Goal: Information Seeking & Learning: Check status

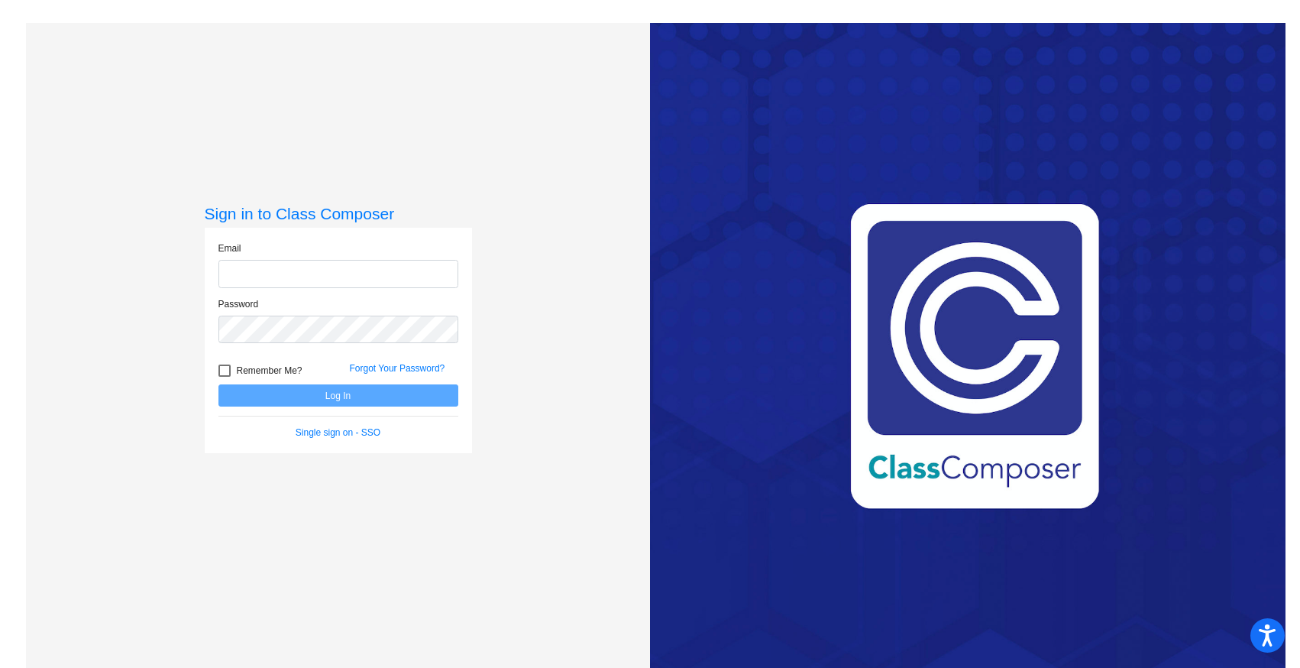
type input "[EMAIL_ADDRESS][DOMAIN_NAME]"
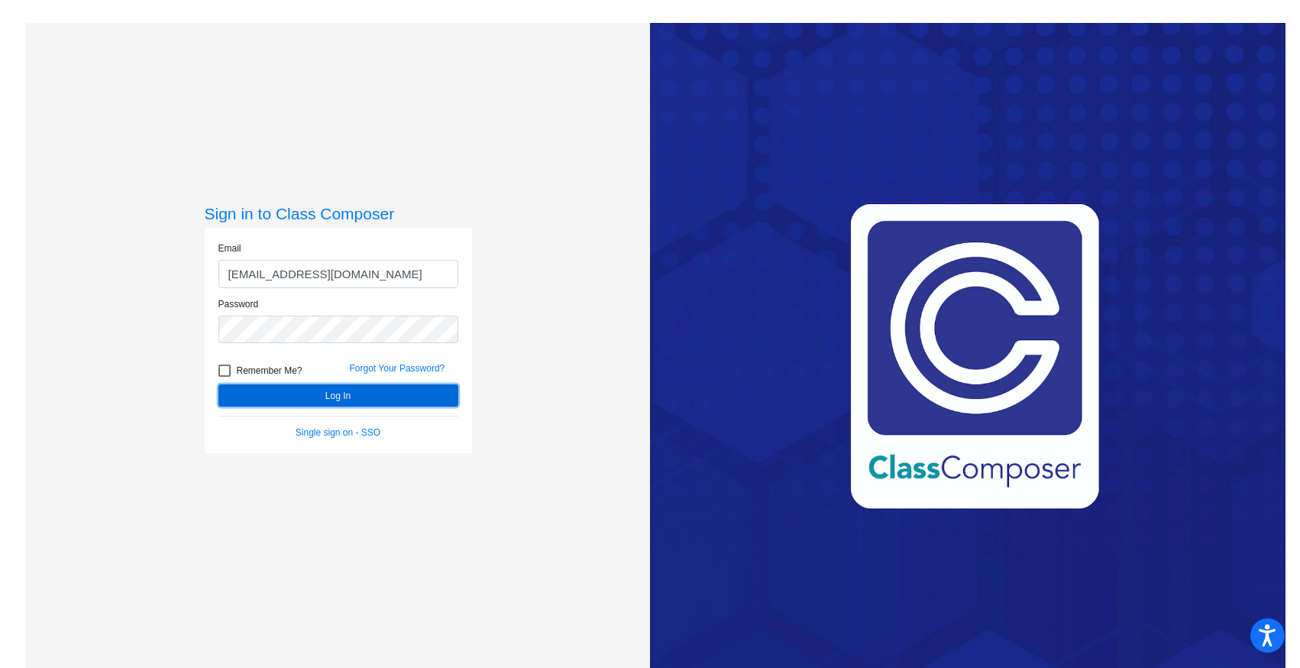
click at [408, 393] on button "Log In" at bounding box center [338, 395] width 240 height 22
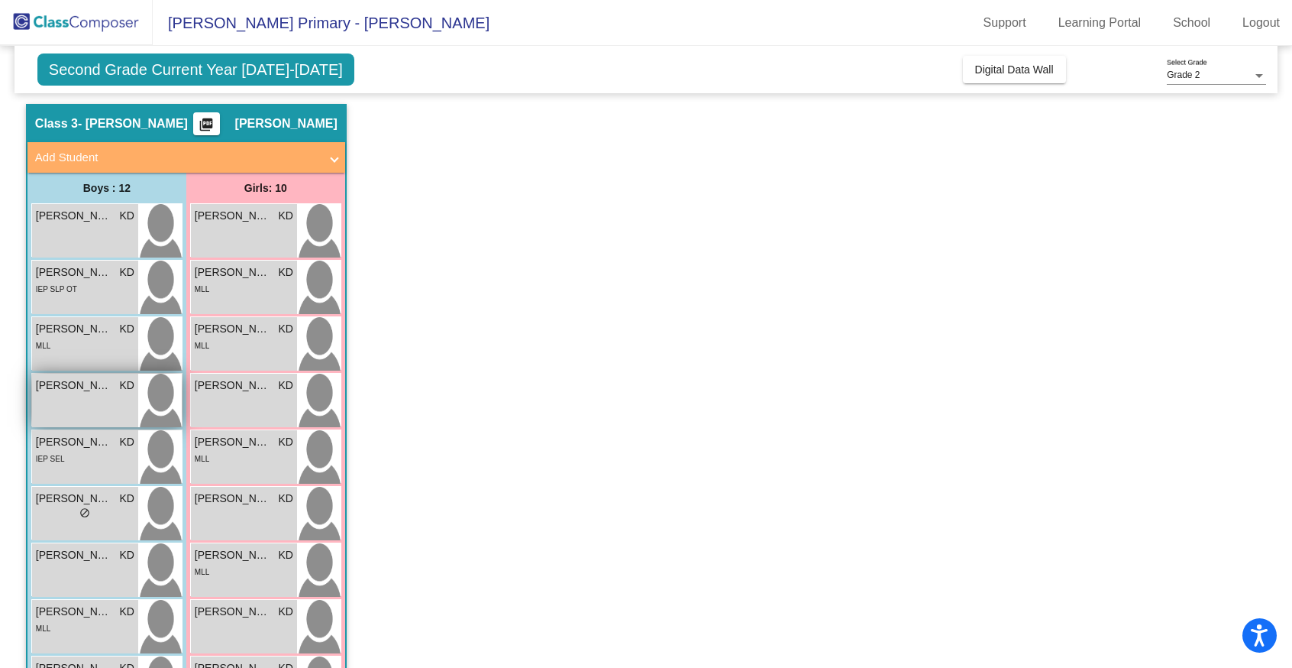
scroll to position [58, 0]
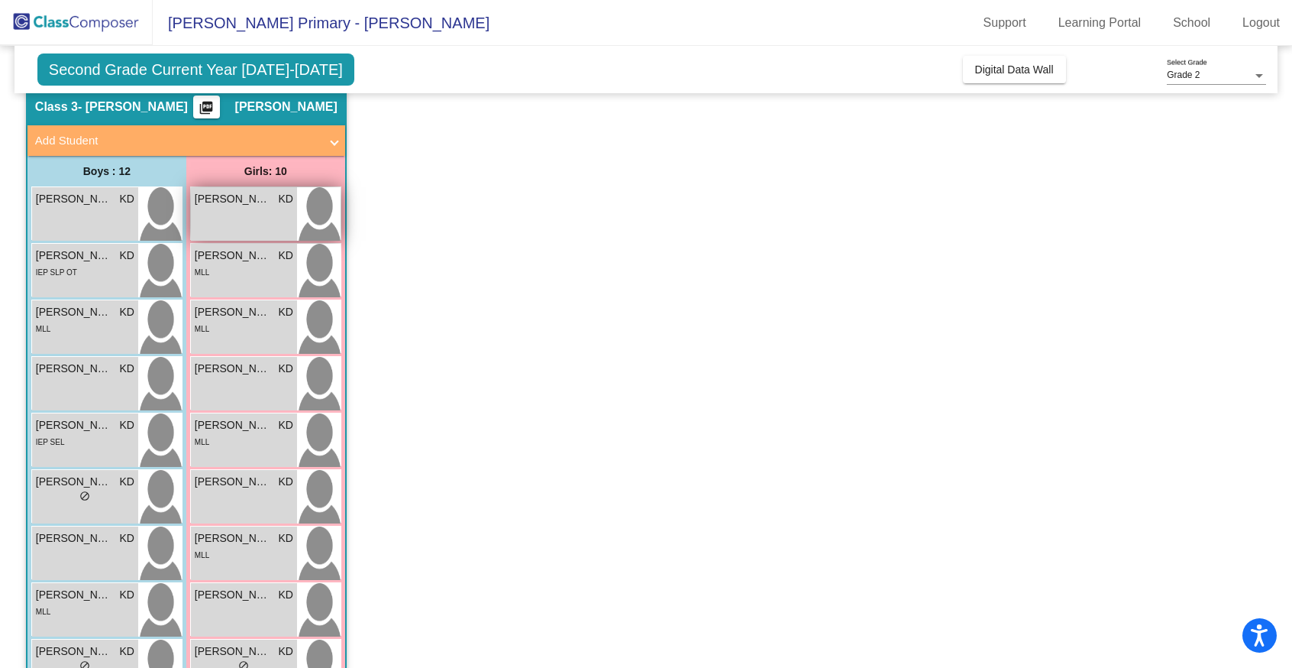
click at [231, 230] on div "[PERSON_NAME] KD lock do_not_disturb_alt" at bounding box center [244, 213] width 106 height 53
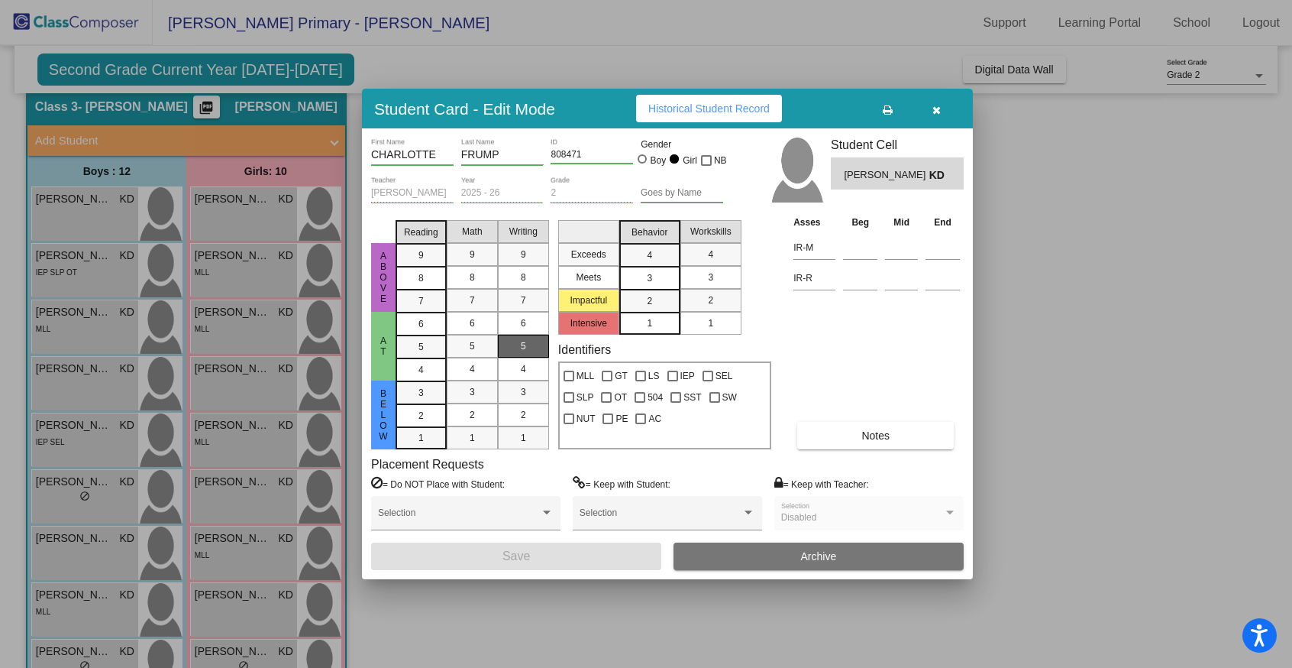
scroll to position [0, 0]
click at [696, 109] on span "Historical Student Record" at bounding box center [708, 108] width 121 height 12
click at [87, 233] on div at bounding box center [646, 334] width 1292 height 668
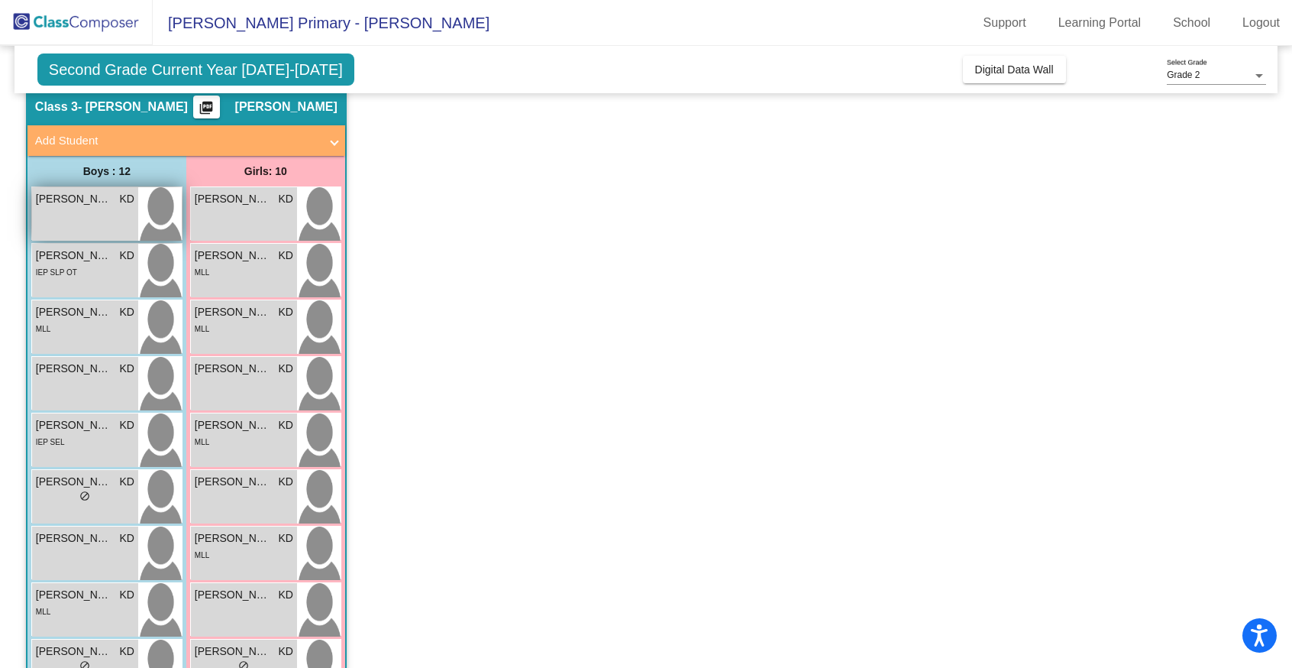
click at [115, 212] on div "AYDEN [PERSON_NAME] lock do_not_disturb_alt" at bounding box center [85, 213] width 106 height 53
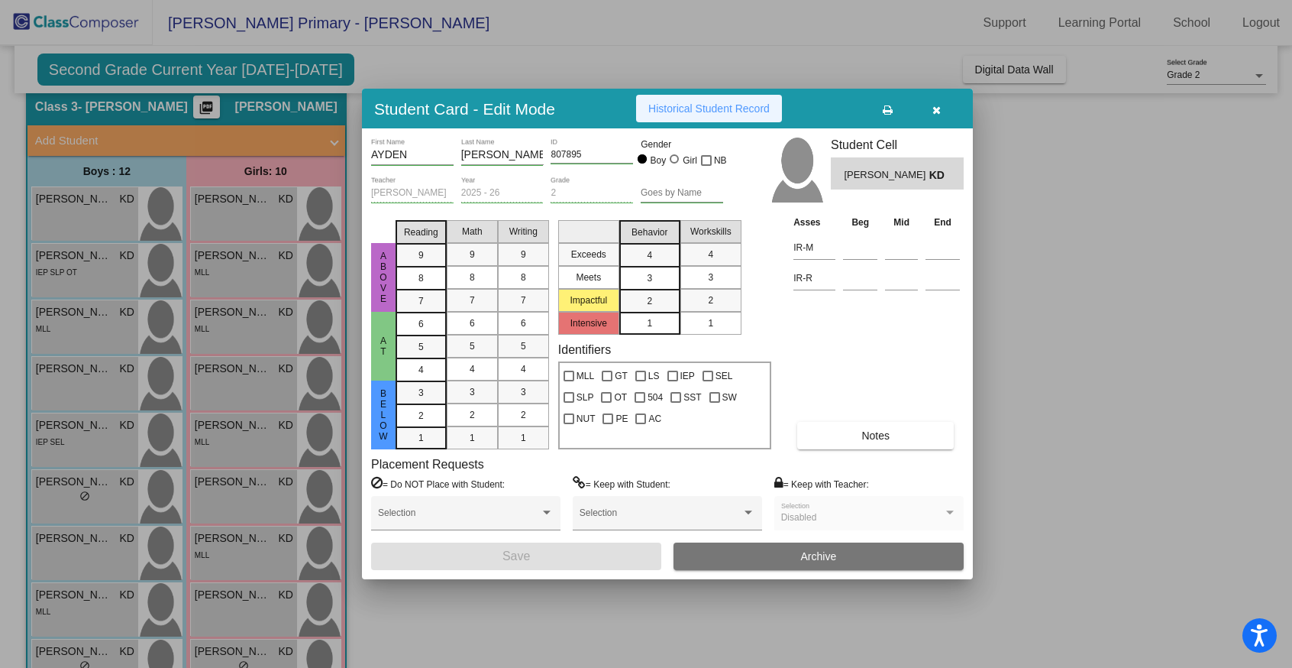
click at [684, 112] on span "Historical Student Record" at bounding box center [708, 108] width 121 height 12
click at [96, 273] on div at bounding box center [646, 334] width 1292 height 668
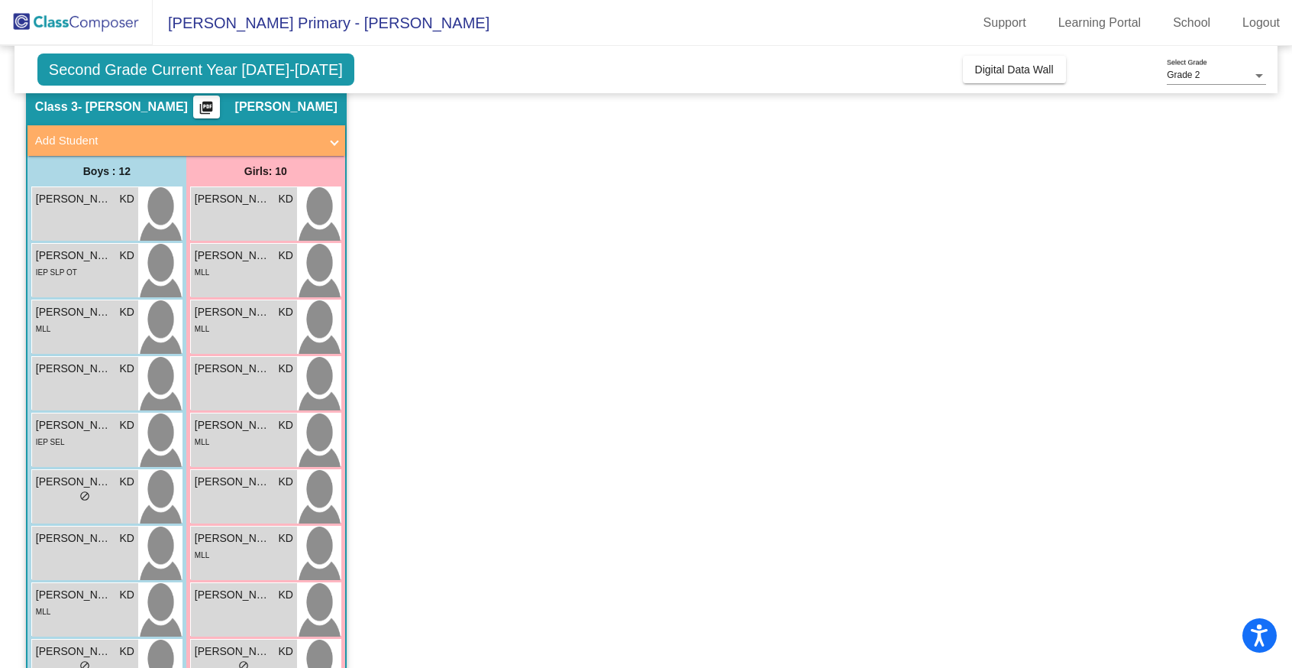
click at [96, 273] on div "IEP SLP OT" at bounding box center [85, 272] width 99 height 16
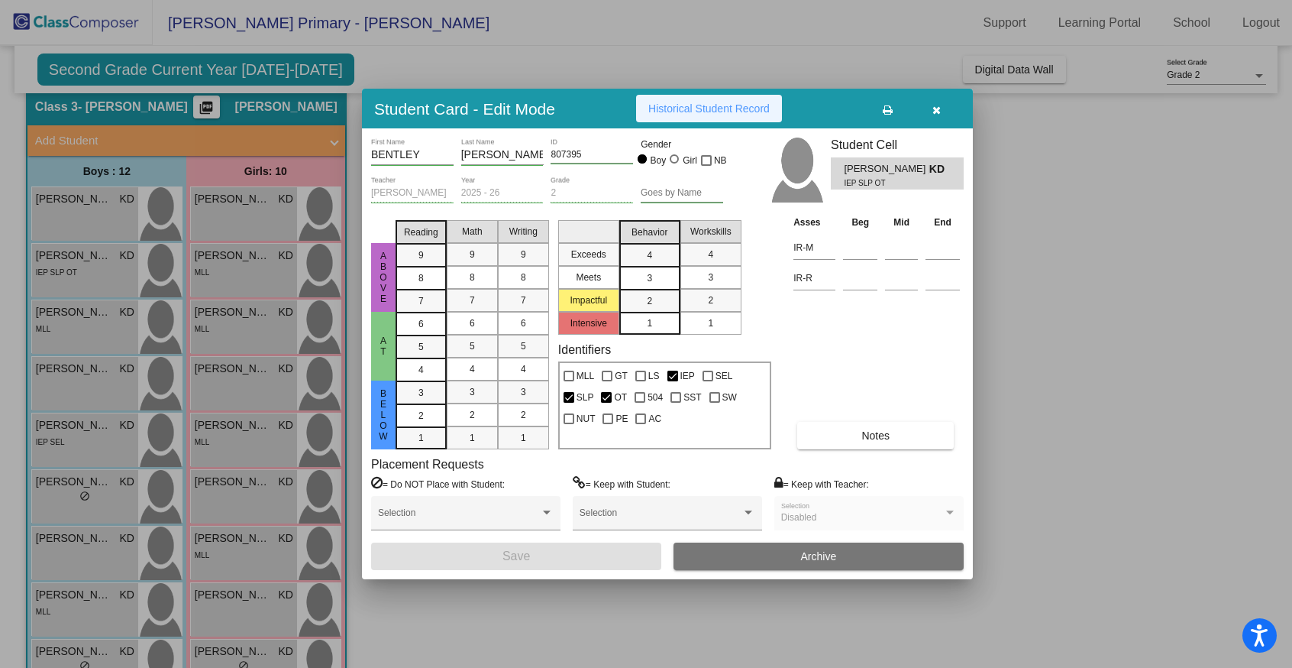
click at [696, 112] on span "Historical Student Record" at bounding box center [708, 108] width 121 height 12
click at [68, 324] on div at bounding box center [646, 334] width 1292 height 668
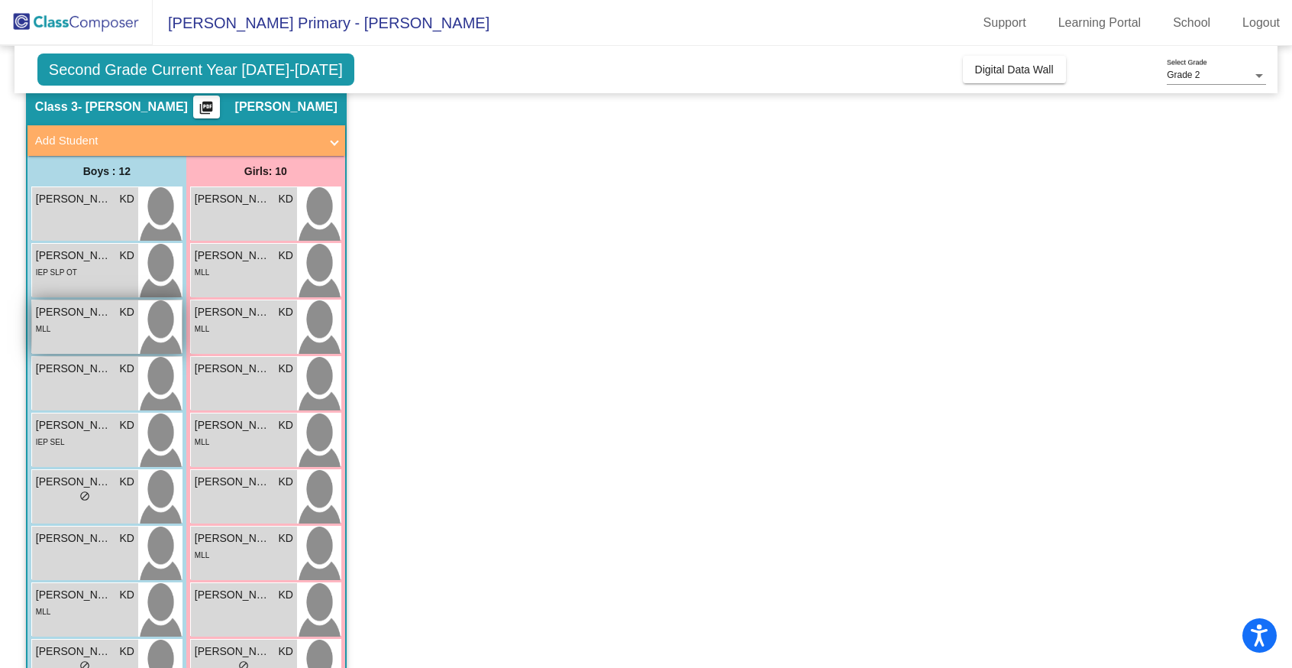
click at [72, 331] on div "MLL" at bounding box center [85, 328] width 99 height 16
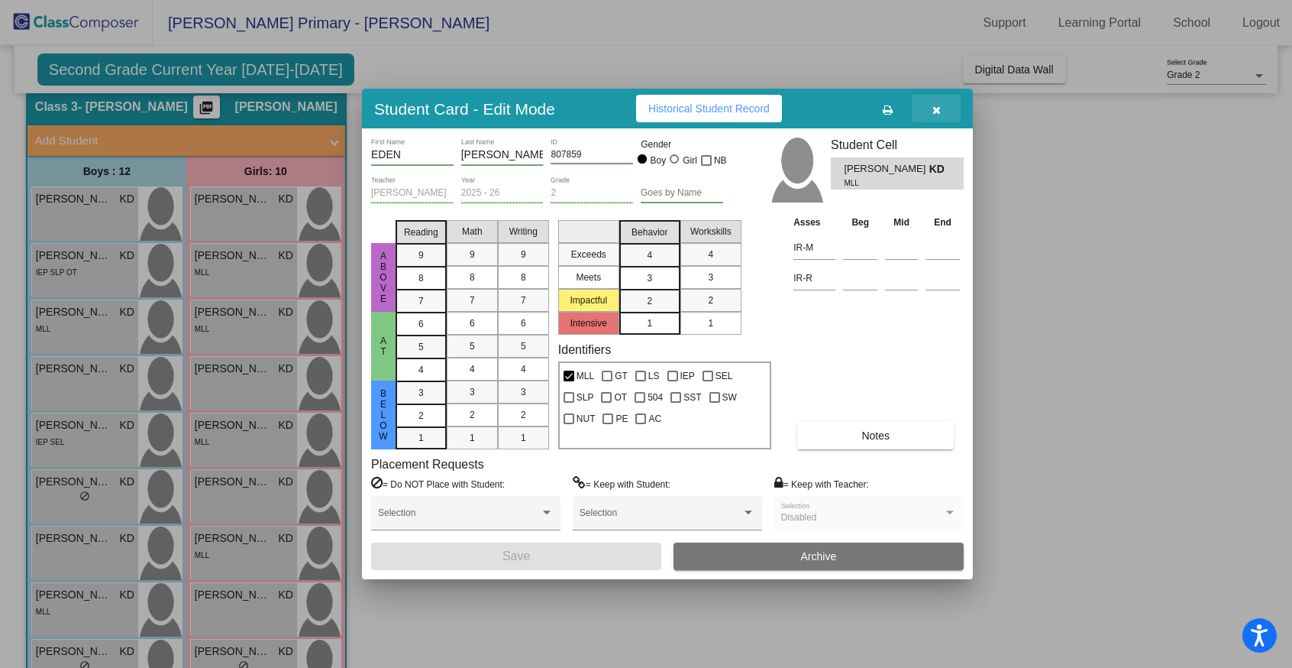
click at [936, 109] on icon "button" at bounding box center [937, 110] width 8 height 11
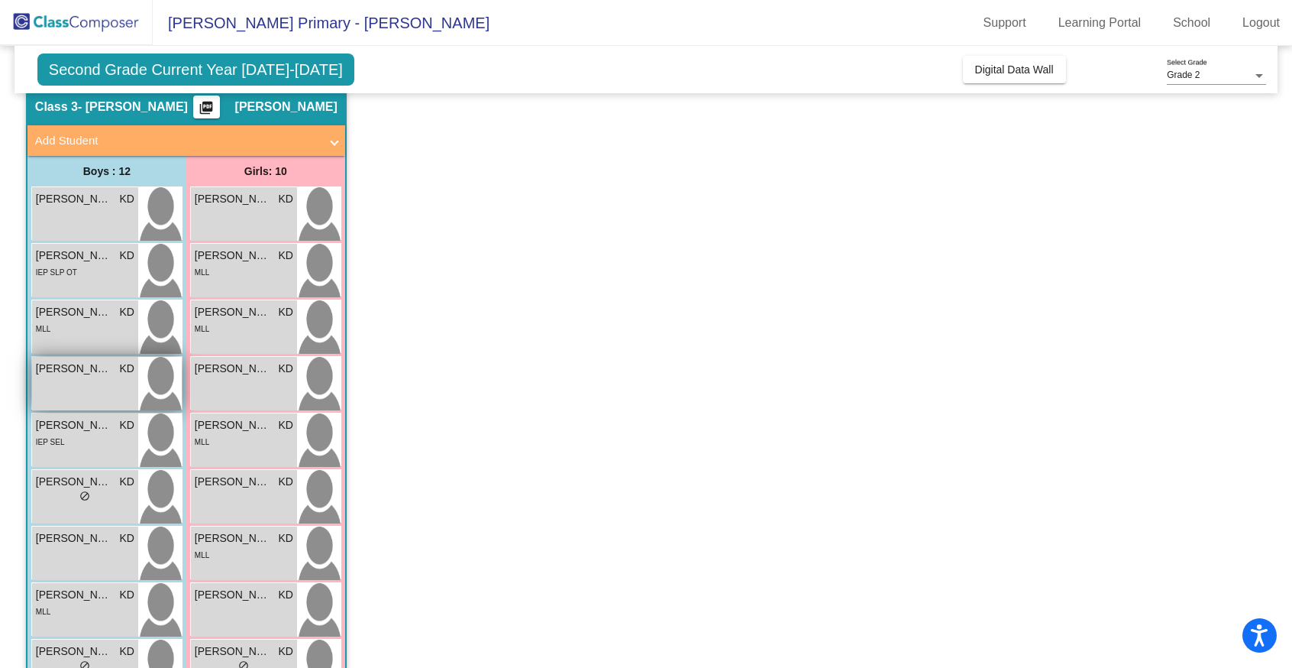
click at [99, 390] on div "[PERSON_NAME] KD lock do_not_disturb_alt" at bounding box center [85, 383] width 106 height 53
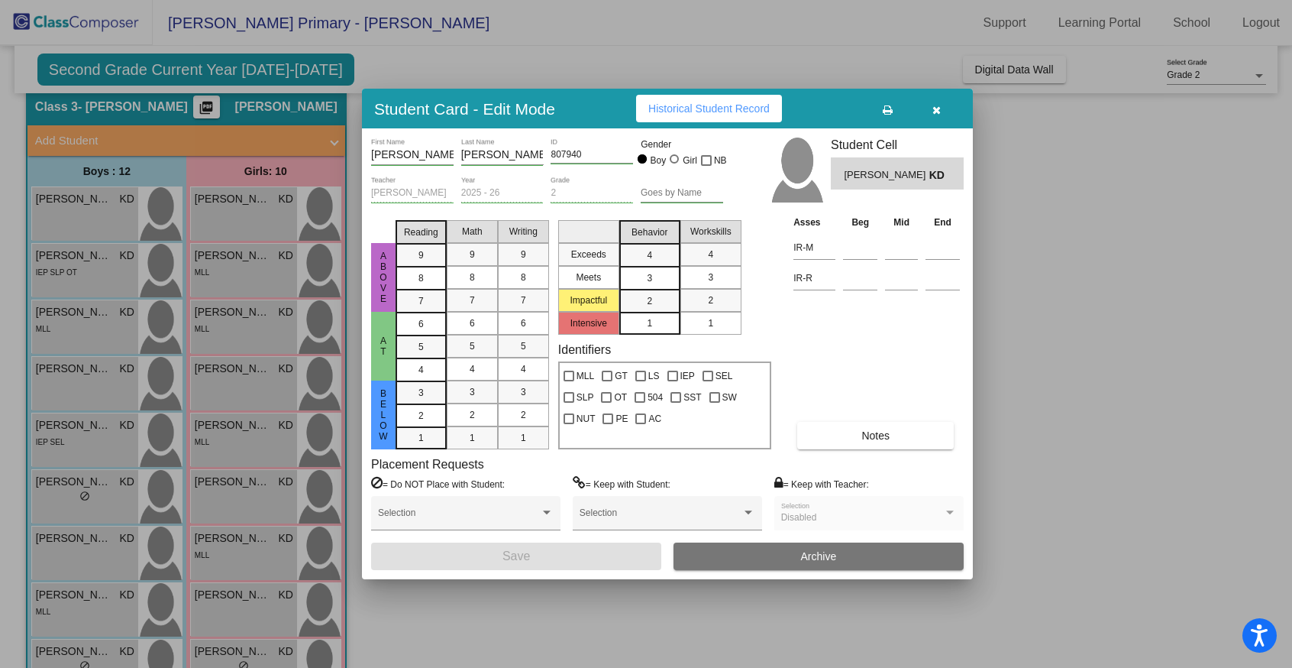
click at [726, 108] on span "Historical Student Record" at bounding box center [708, 108] width 121 height 12
click at [109, 505] on div at bounding box center [646, 334] width 1292 height 668
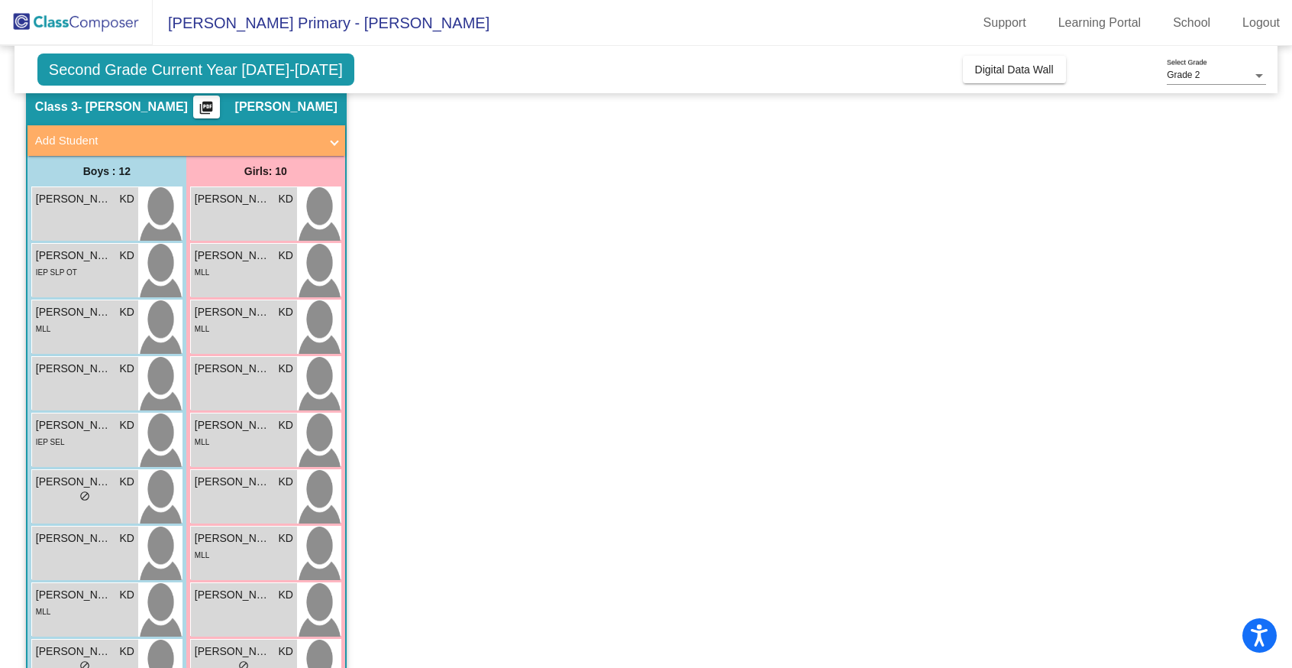
click at [109, 505] on div "lock do_not_disturb_alt" at bounding box center [85, 498] width 99 height 16
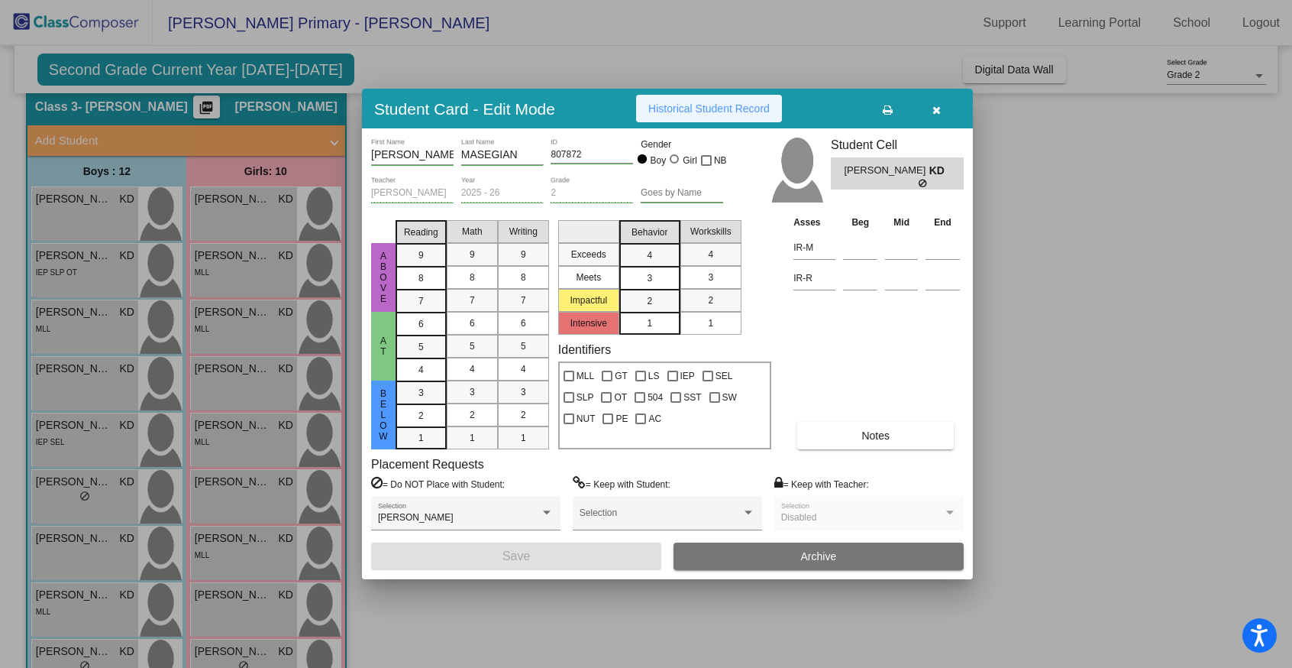
click at [749, 109] on span "Historical Student Record" at bounding box center [708, 108] width 121 height 12
click at [935, 110] on icon "button" at bounding box center [937, 110] width 8 height 11
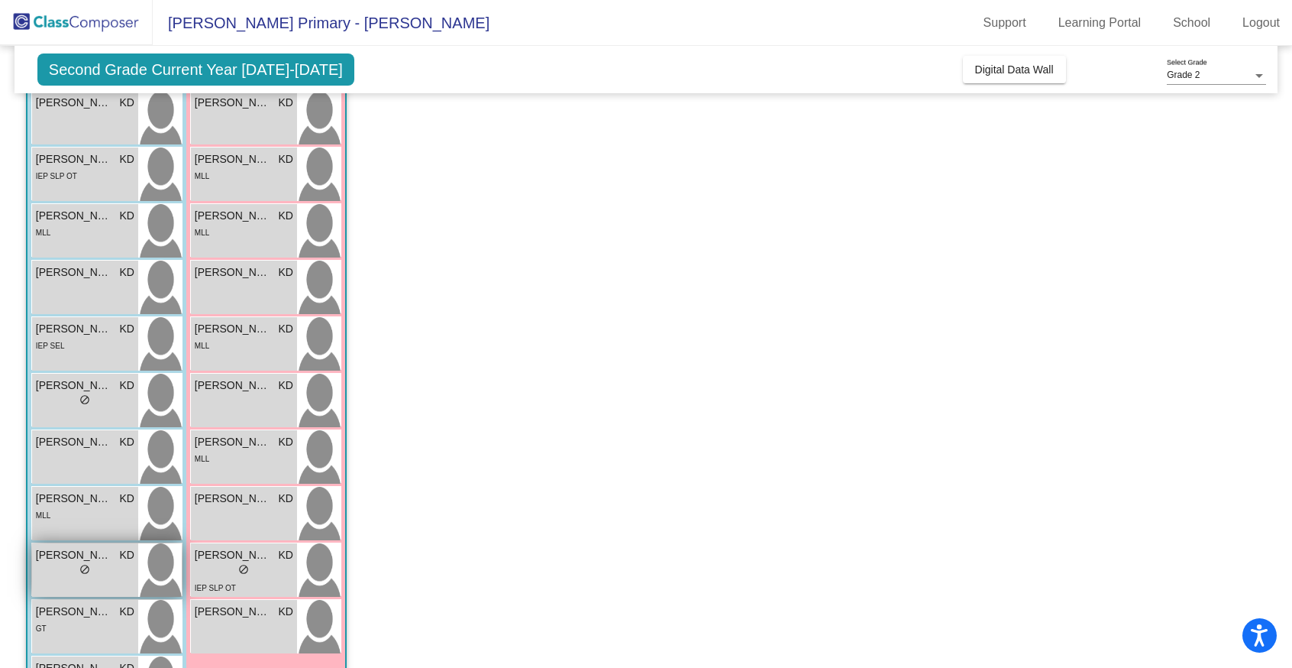
scroll to position [172, 0]
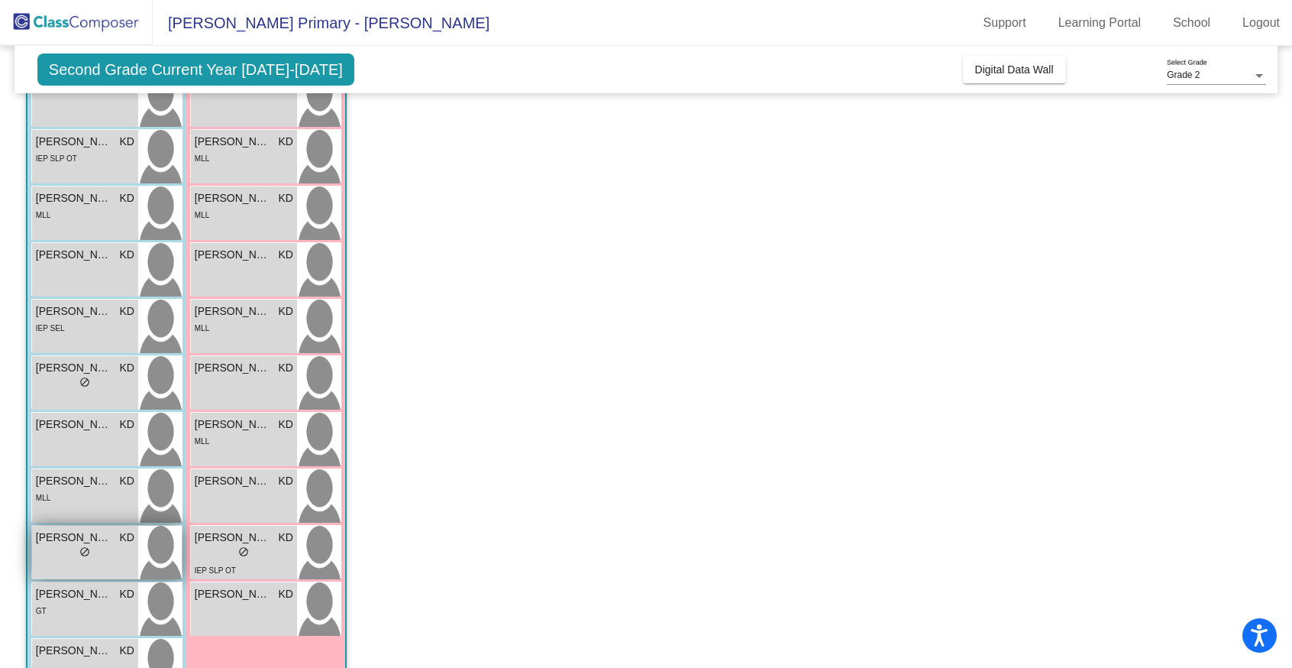
click at [104, 613] on div "GT" at bounding box center [85, 610] width 99 height 16
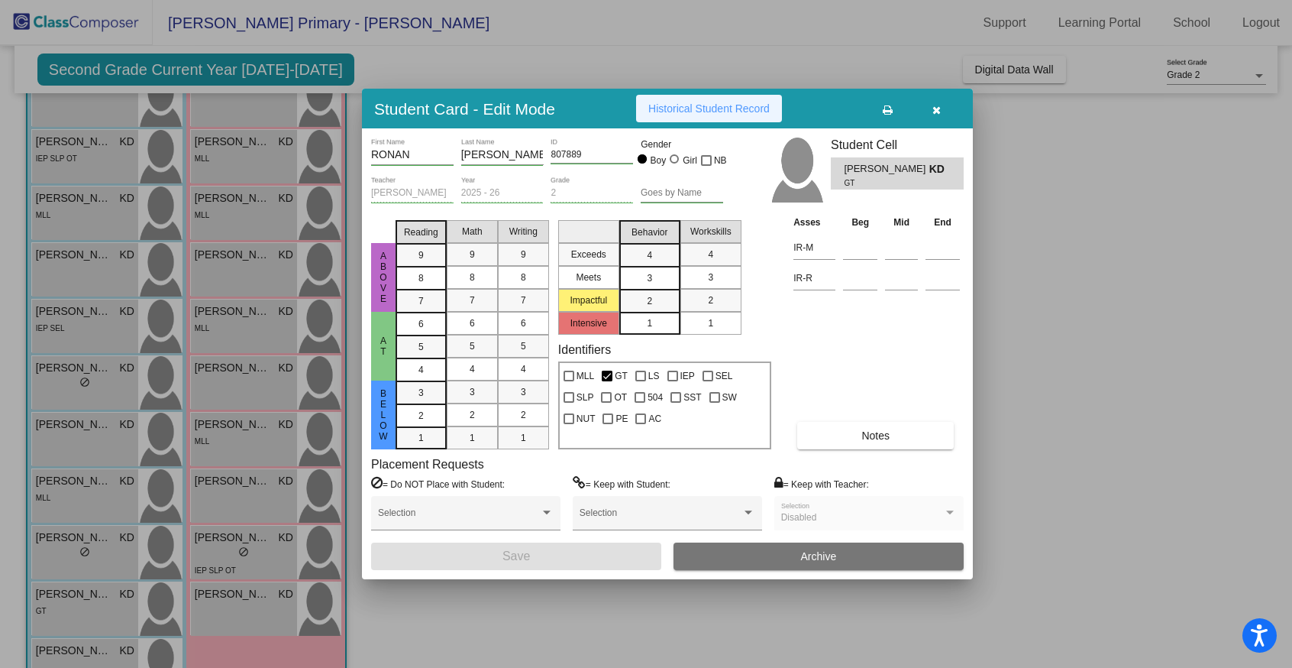
click at [695, 108] on span "Historical Student Record" at bounding box center [708, 108] width 121 height 12
click at [75, 654] on div at bounding box center [646, 334] width 1292 height 668
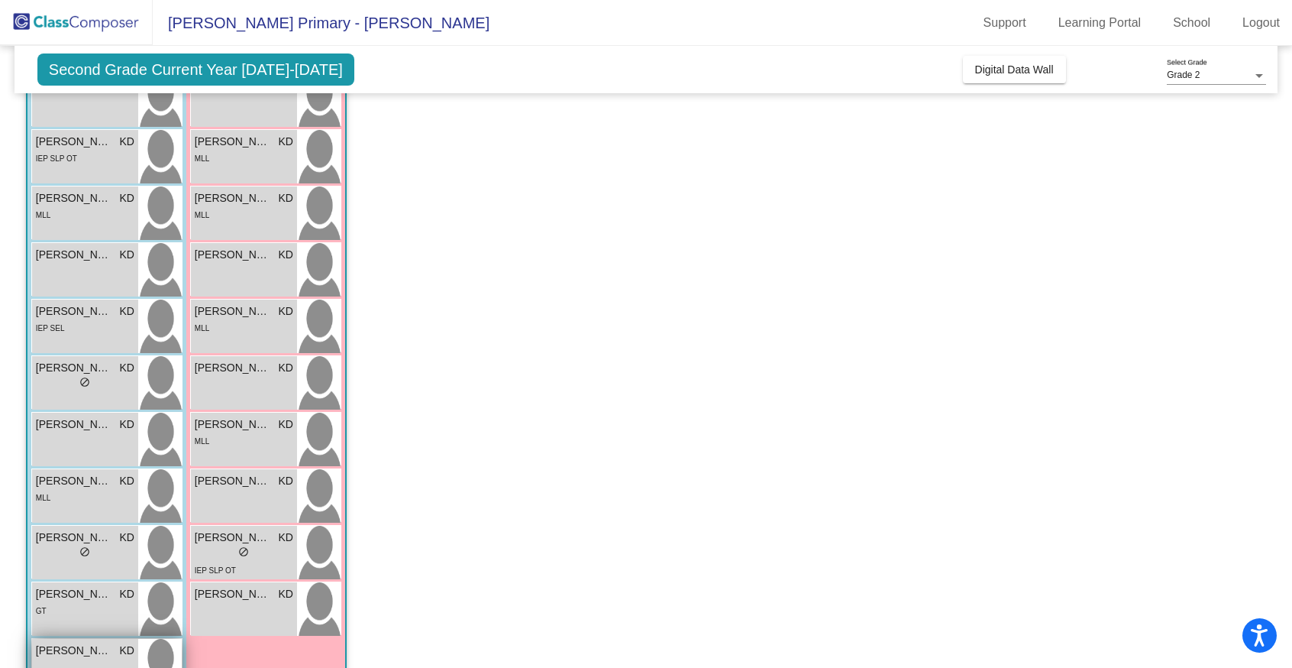
click at [84, 652] on span "[PERSON_NAME]" at bounding box center [74, 650] width 76 height 16
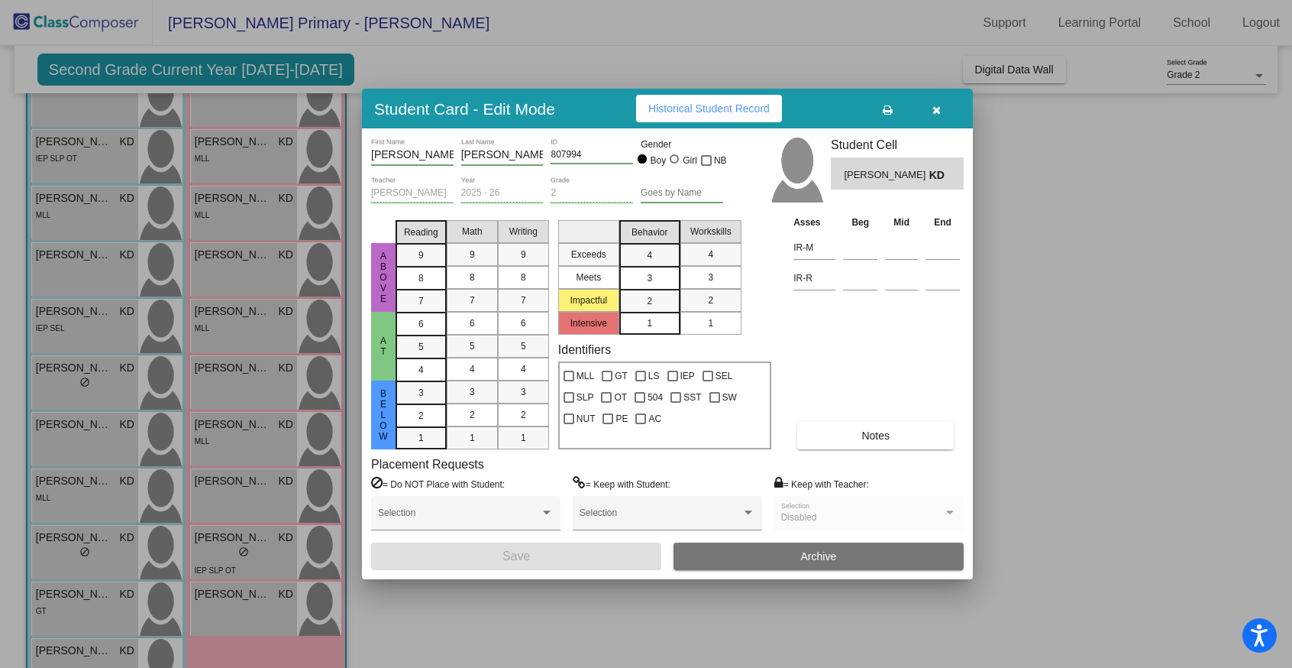
click at [701, 113] on span "Historical Student Record" at bounding box center [708, 108] width 121 height 12
click at [934, 109] on icon "button" at bounding box center [937, 110] width 8 height 11
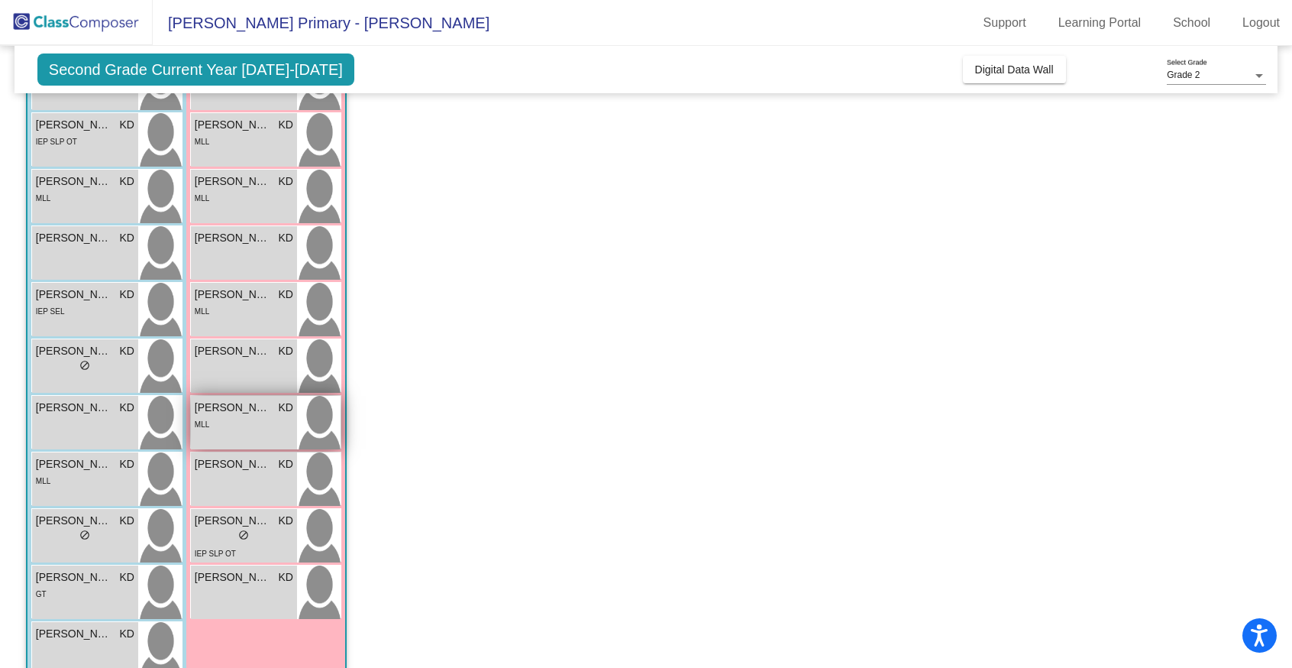
scroll to position [193, 0]
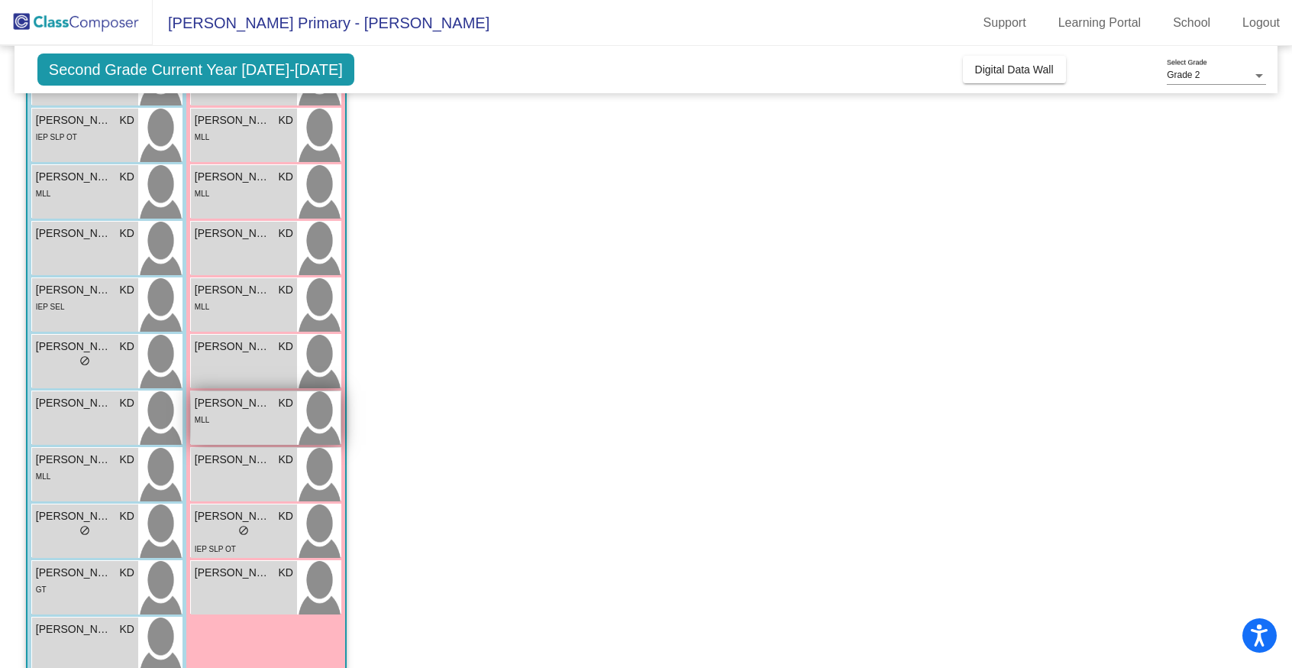
click at [230, 470] on div "[PERSON_NAME] KD lock do_not_disturb_alt" at bounding box center [244, 474] width 106 height 53
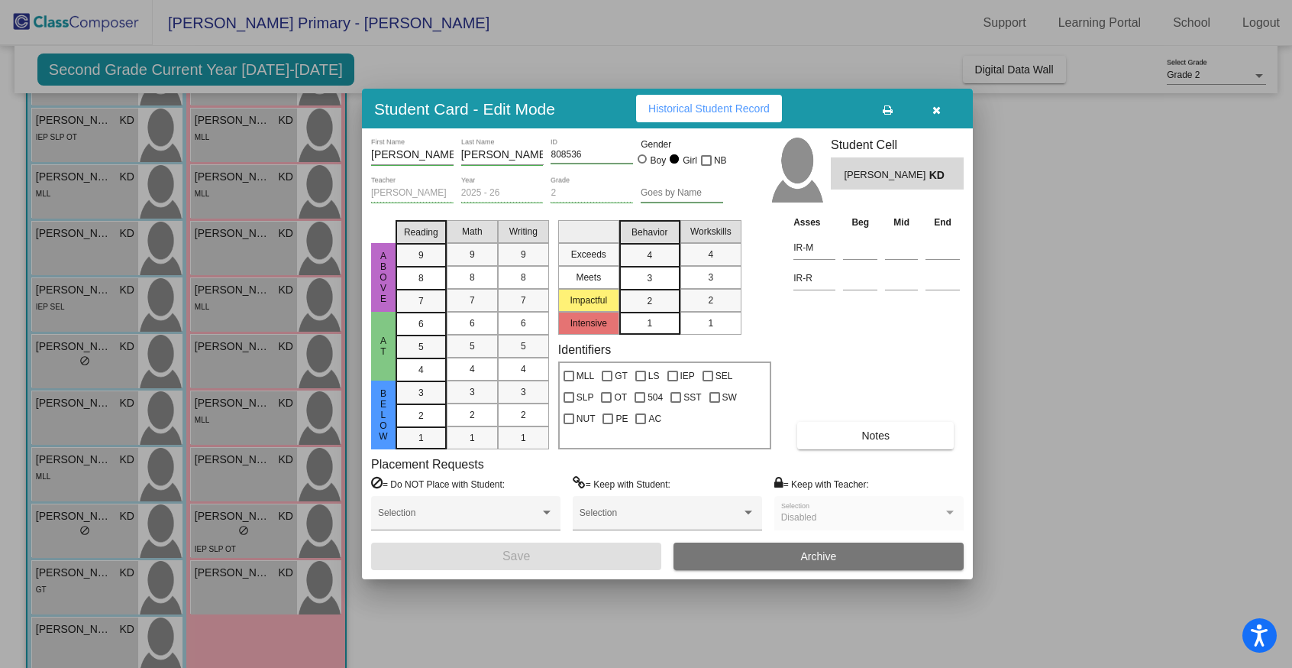
click at [684, 105] on span "Historical Student Record" at bounding box center [708, 108] width 121 height 12
click at [933, 109] on icon "button" at bounding box center [937, 110] width 8 height 11
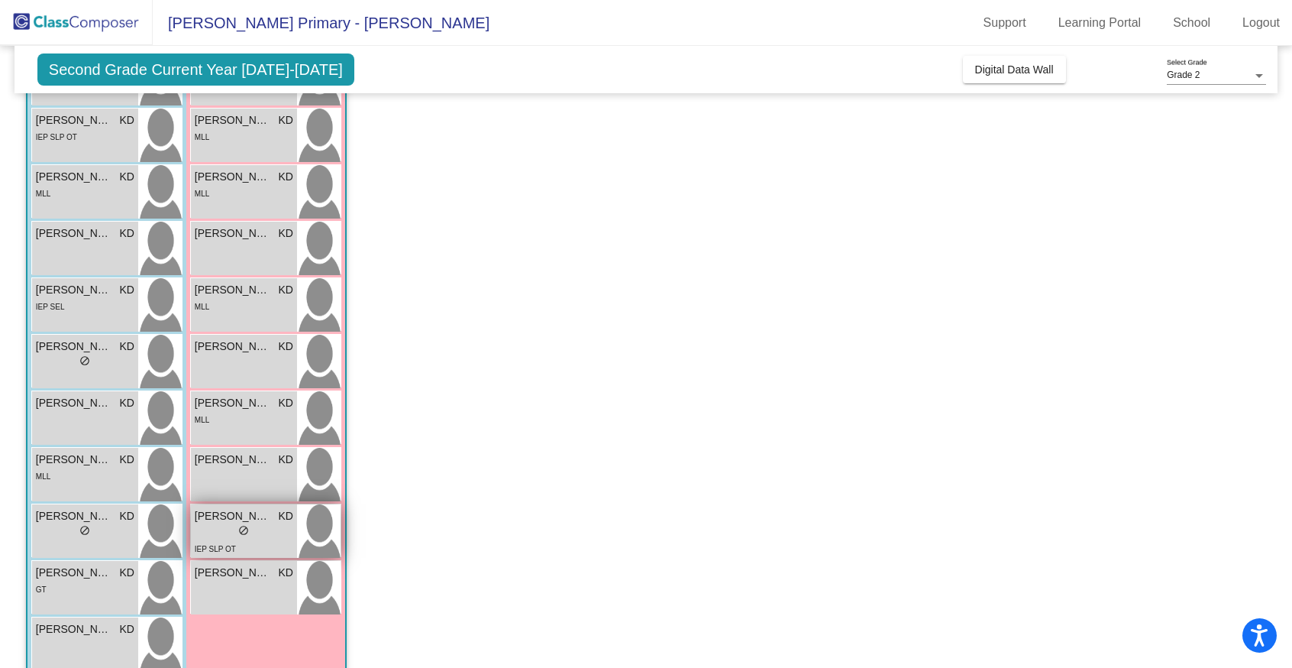
click at [278, 529] on div "lock do_not_disturb_alt" at bounding box center [244, 532] width 99 height 16
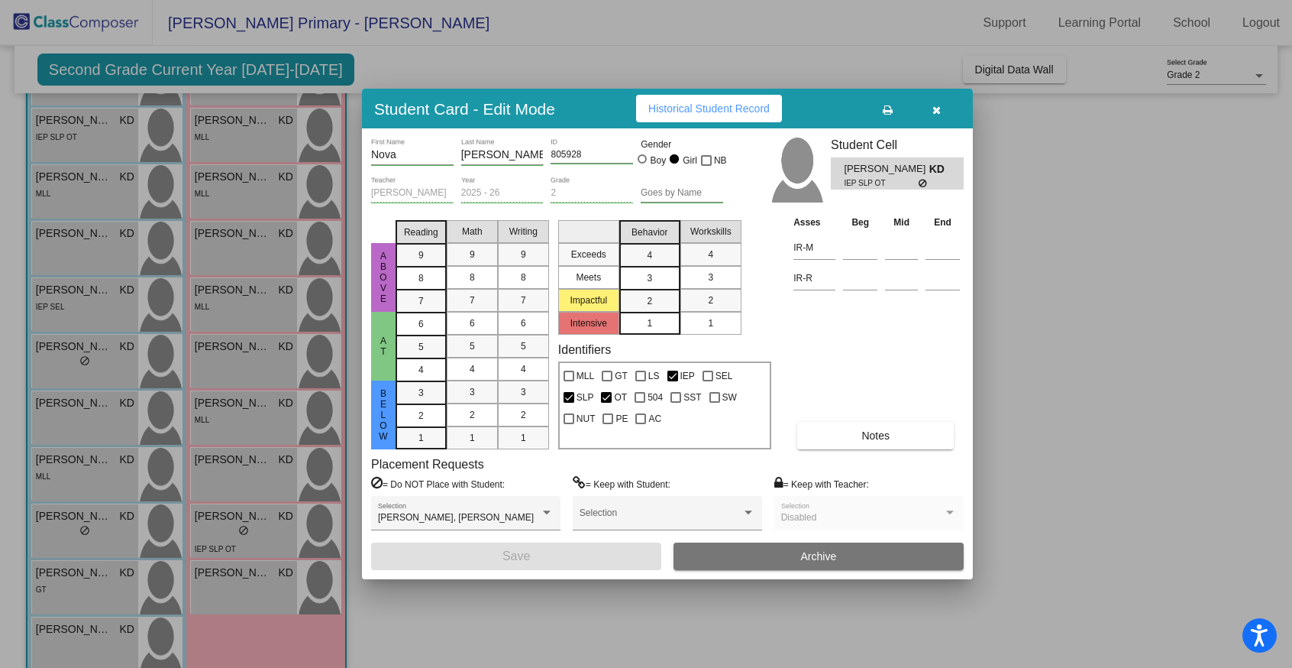
click at [668, 121] on button "Historical Student Record" at bounding box center [709, 108] width 146 height 27
click at [941, 104] on button "button" at bounding box center [936, 108] width 49 height 27
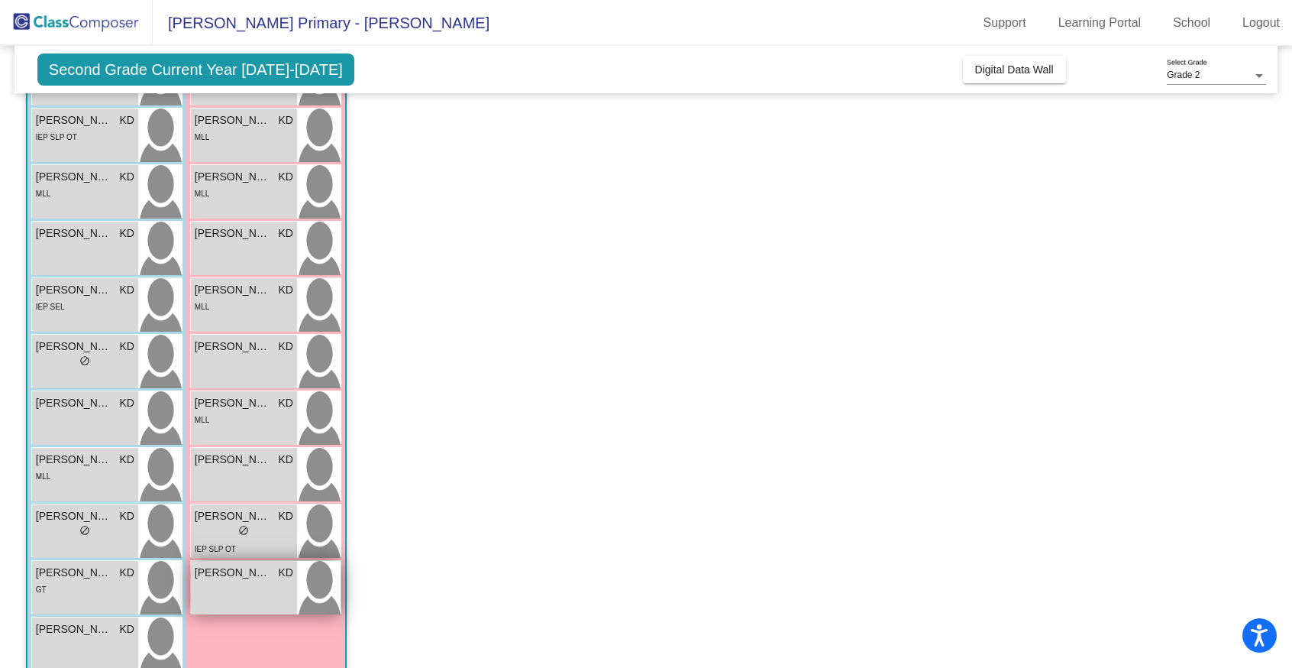
click at [270, 573] on span "[PERSON_NAME]" at bounding box center [233, 572] width 76 height 16
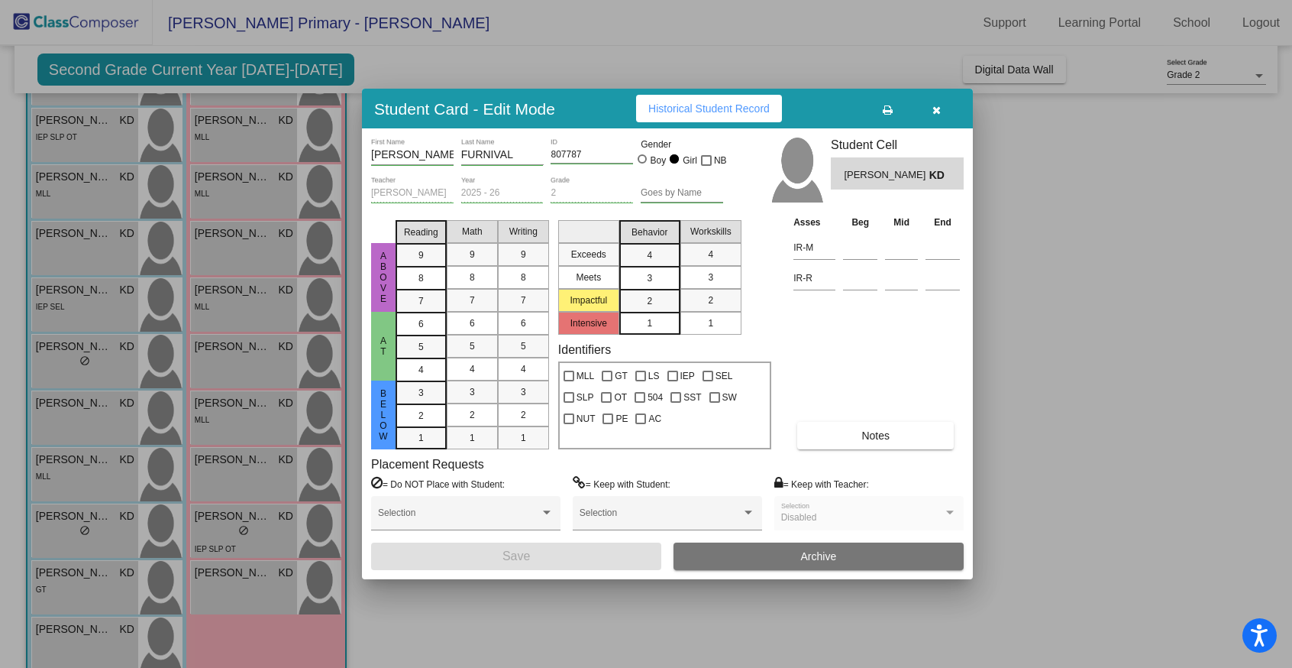
click at [700, 112] on span "Historical Student Record" at bounding box center [708, 108] width 121 height 12
click at [938, 105] on icon "button" at bounding box center [937, 110] width 8 height 11
